Goal: Task Accomplishment & Management: Use online tool/utility

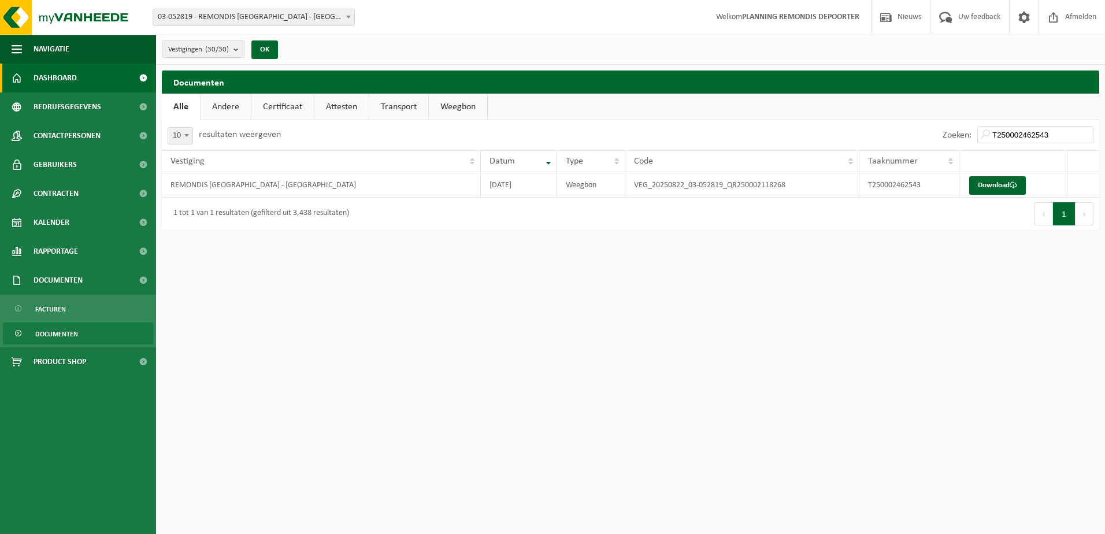
click at [101, 75] on link "Dashboard" at bounding box center [78, 78] width 156 height 29
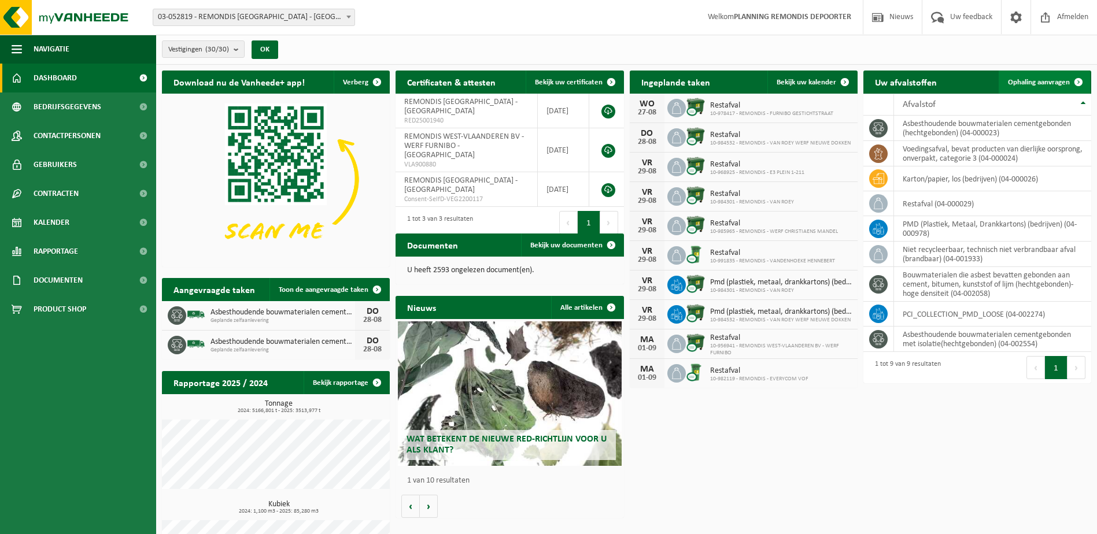
click at [1028, 85] on span "Ophaling aanvragen" at bounding box center [1039, 83] width 62 height 8
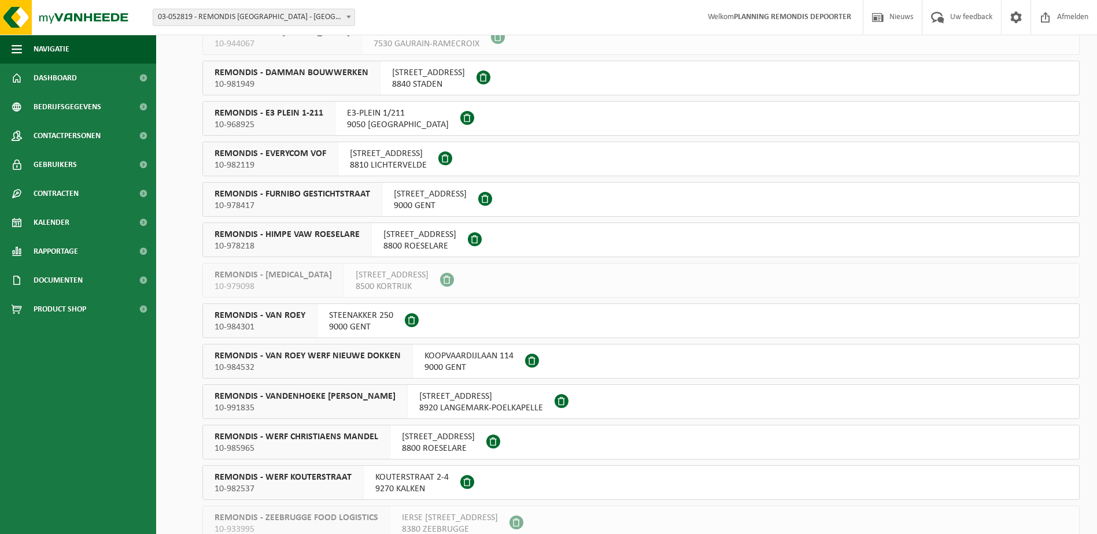
scroll to position [347, 0]
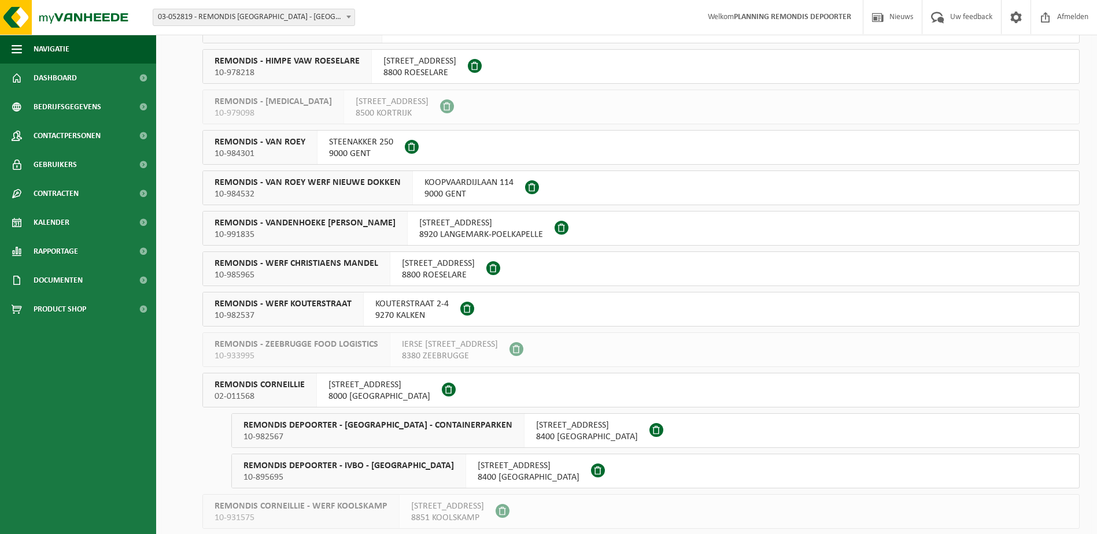
click at [330, 393] on span "8000 BRUGGE" at bounding box center [379, 397] width 102 height 12
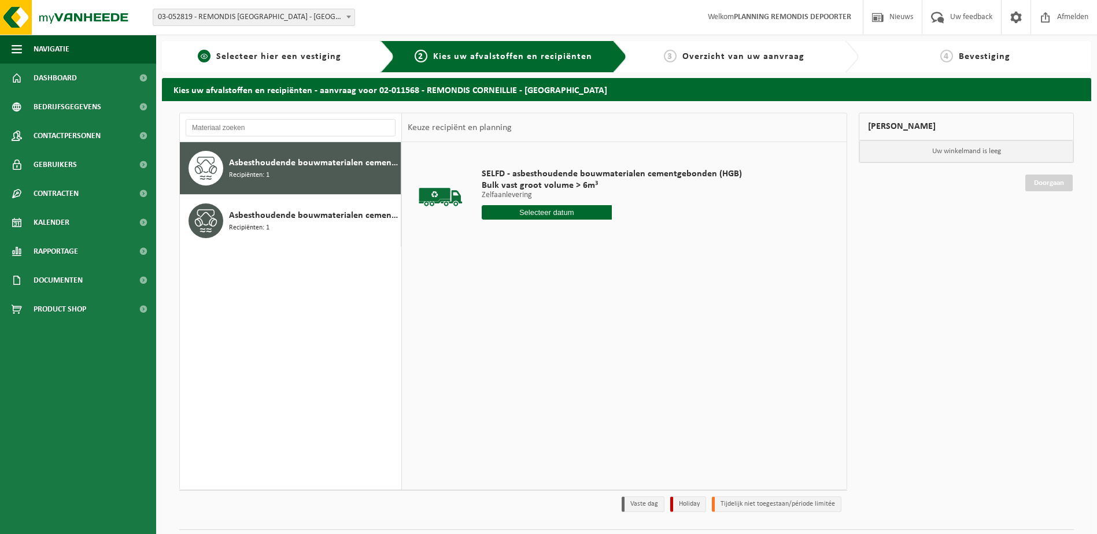
click at [231, 69] on div "1 Selecteer hier een vestiging" at bounding box center [278, 56] width 232 height 31
click at [251, 53] on span "Selecteer hier een vestiging" at bounding box center [278, 56] width 125 height 9
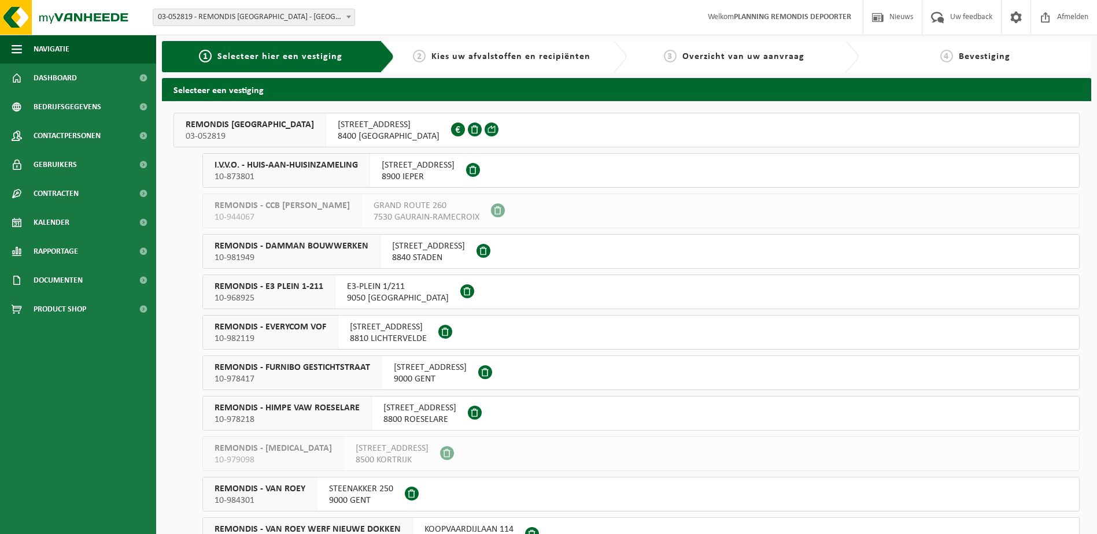
click at [287, 125] on span "REMONDIS WEST-VLAANDEREN" at bounding box center [250, 125] width 128 height 12
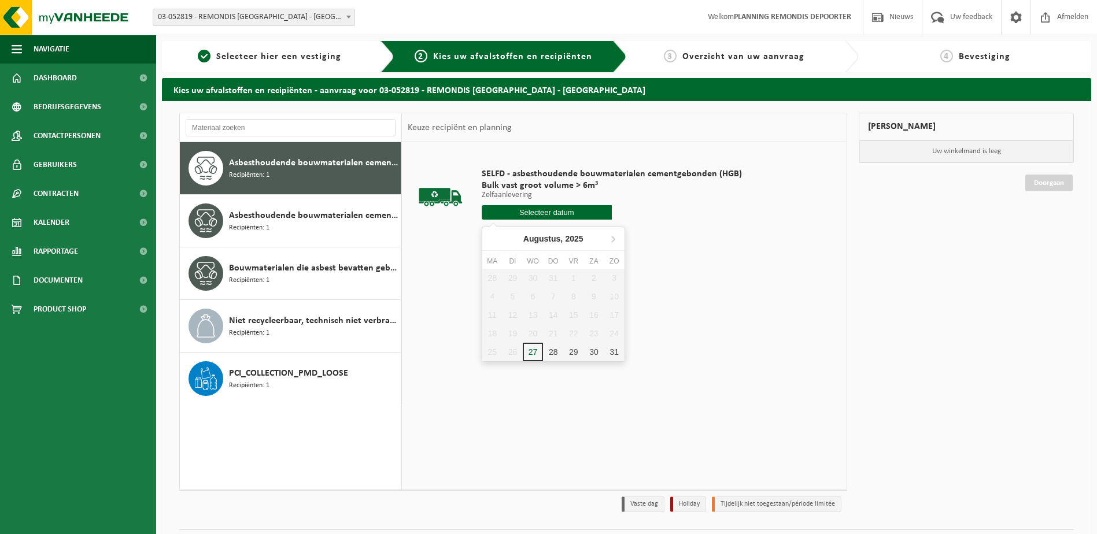
click at [531, 213] on input "text" at bounding box center [547, 212] width 130 height 14
click at [545, 355] on div "28" at bounding box center [553, 352] width 20 height 19
type input "Van 2025-08-28"
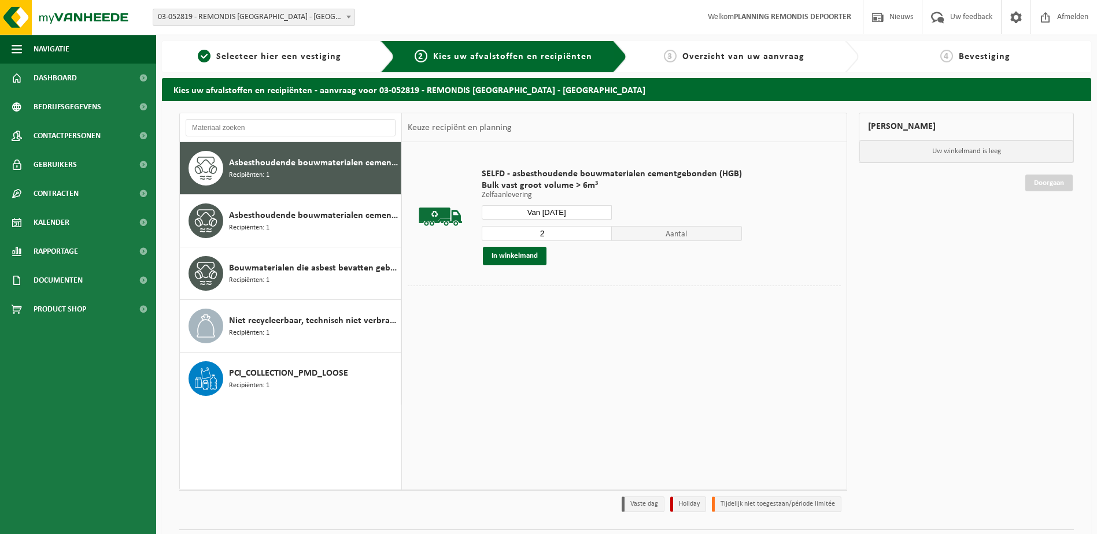
type input "2"
click at [600, 231] on input "2" at bounding box center [547, 233] width 130 height 15
click at [522, 261] on button "In winkelmand" at bounding box center [515, 256] width 64 height 19
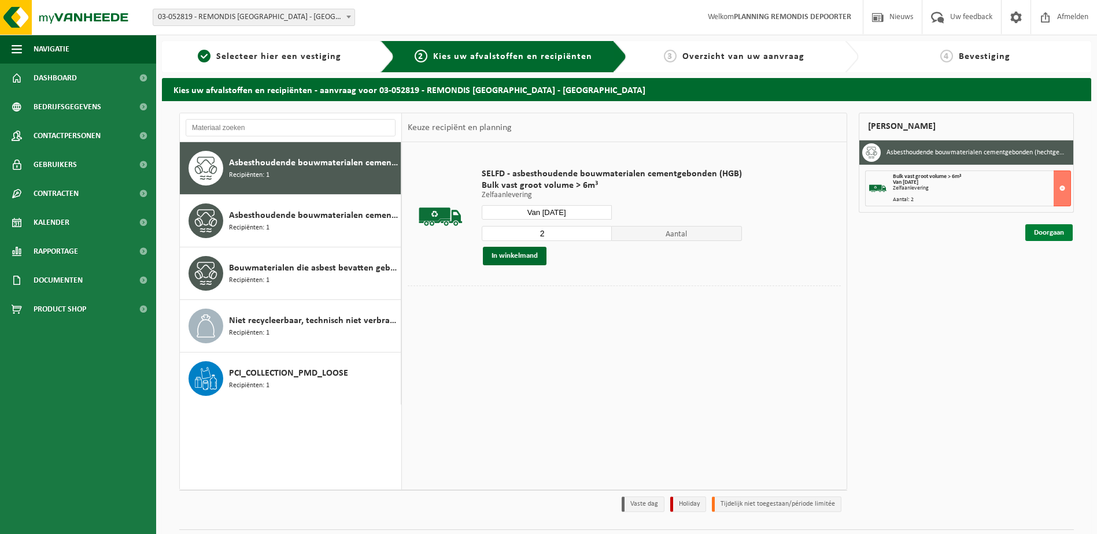
click at [1047, 236] on link "Doorgaan" at bounding box center [1048, 232] width 47 height 17
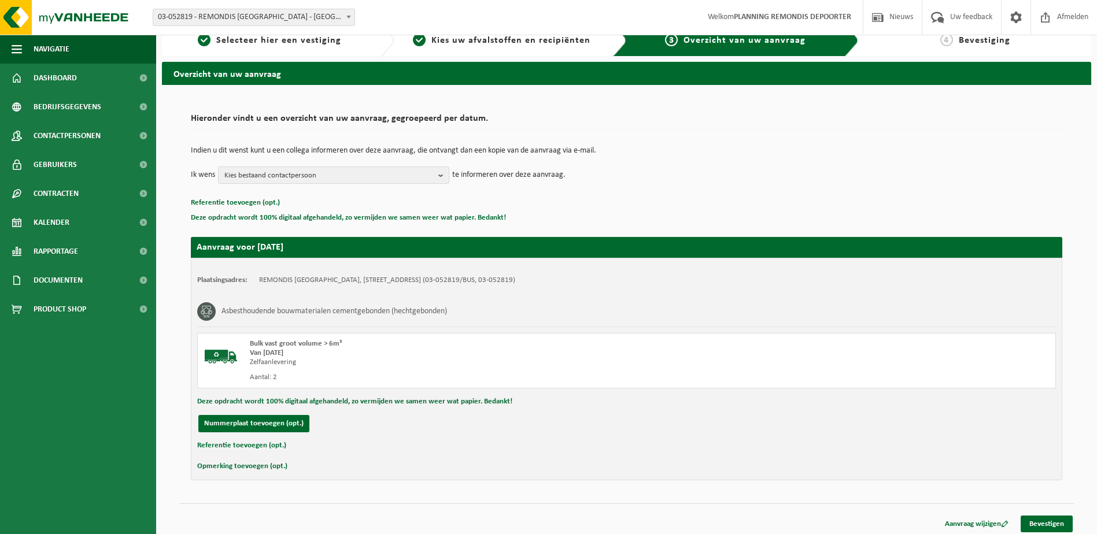
scroll to position [21, 0]
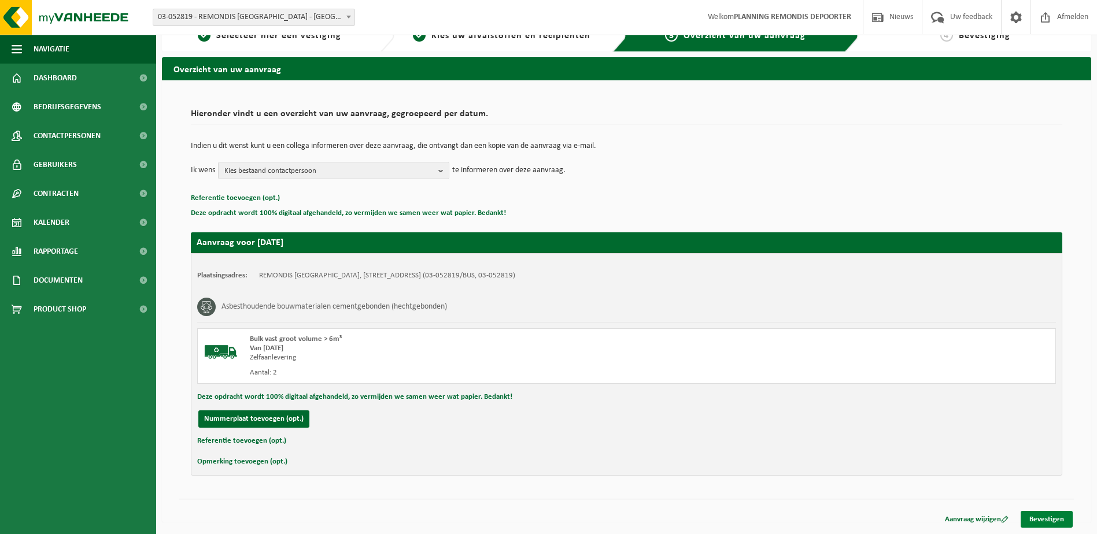
click at [1045, 515] on link "Bevestigen" at bounding box center [1046, 519] width 52 height 17
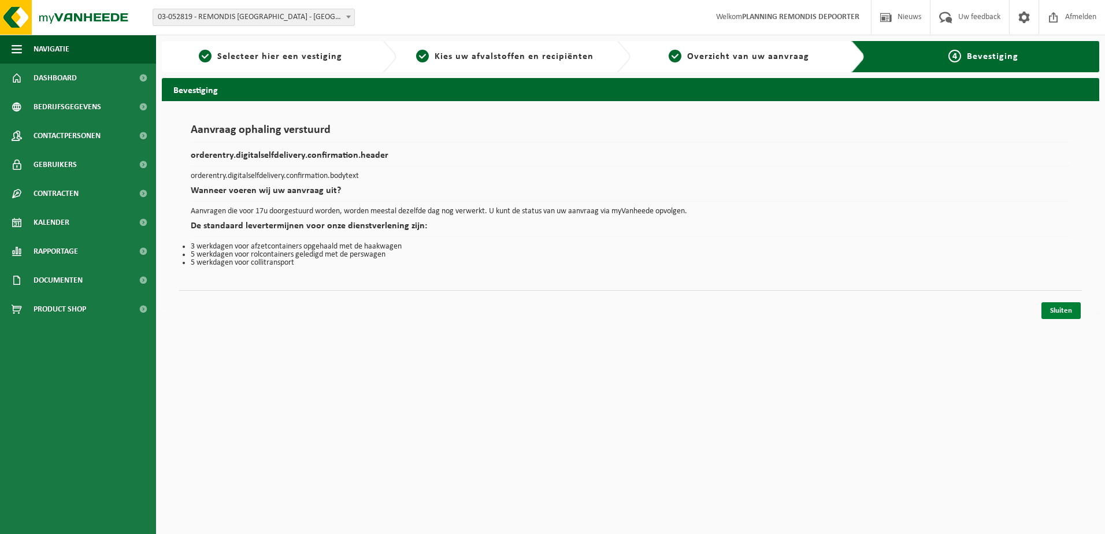
click at [1072, 314] on link "Sluiten" at bounding box center [1061, 310] width 39 height 17
